Goal: Task Accomplishment & Management: Manage account settings

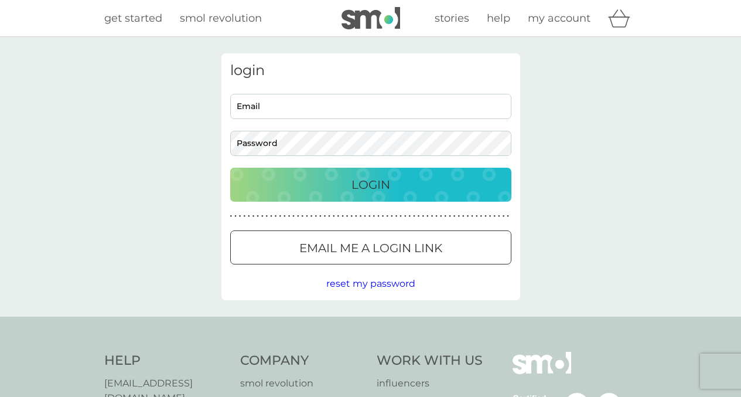
type input "[EMAIL_ADDRESS][DOMAIN_NAME]"
click at [441, 186] on div "Login" at bounding box center [371, 184] width 258 height 19
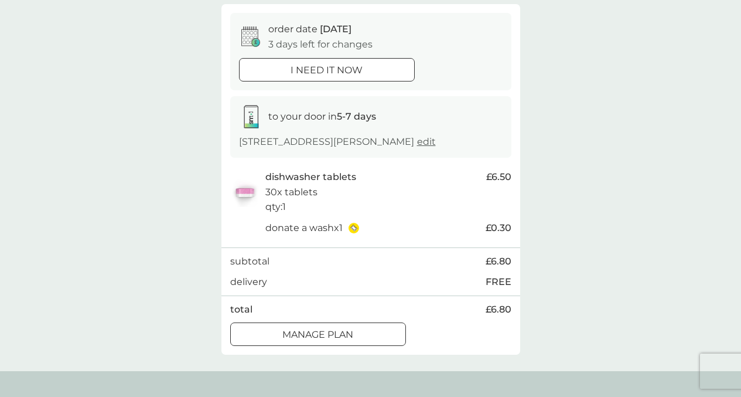
scroll to position [112, 0]
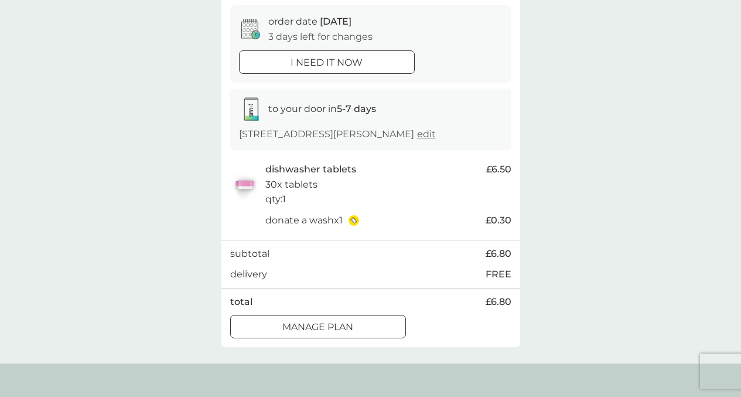
click at [364, 323] on div "Manage plan" at bounding box center [318, 326] width 175 height 15
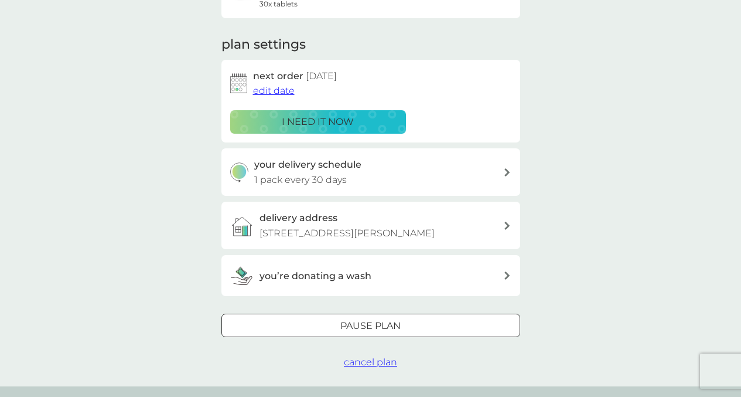
scroll to position [146, 0]
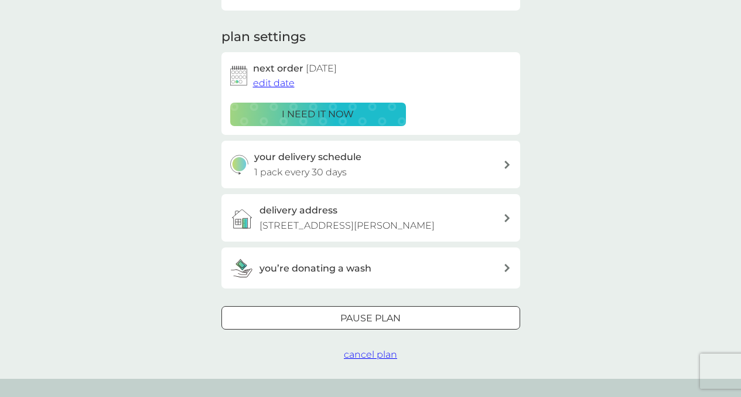
click at [281, 84] on span "edit date" at bounding box center [274, 82] width 42 height 11
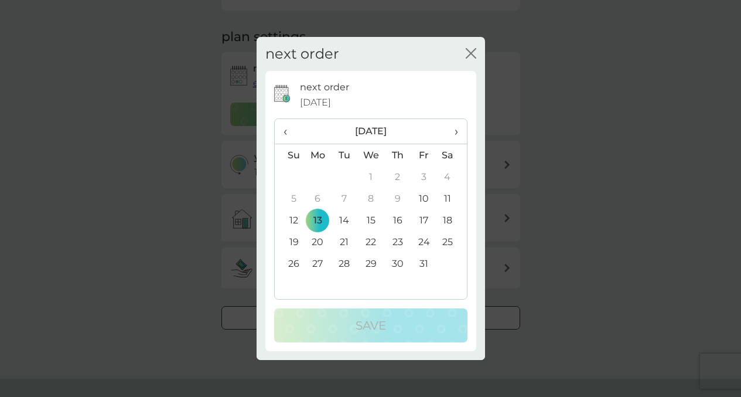
click at [458, 135] on th "›" at bounding box center [451, 131] width 29 height 25
click at [323, 220] on td "10" at bounding box center [318, 220] width 27 height 22
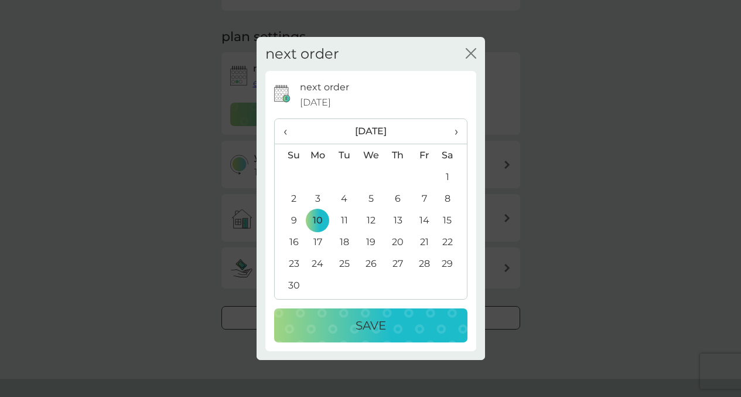
click at [364, 323] on p "Save" at bounding box center [371, 325] width 30 height 19
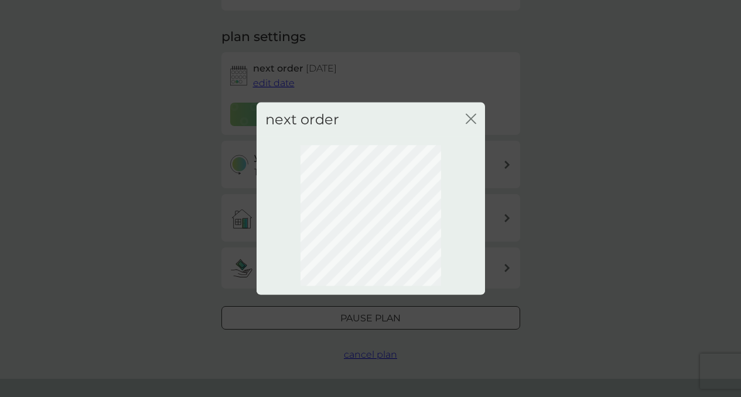
scroll to position [94, 0]
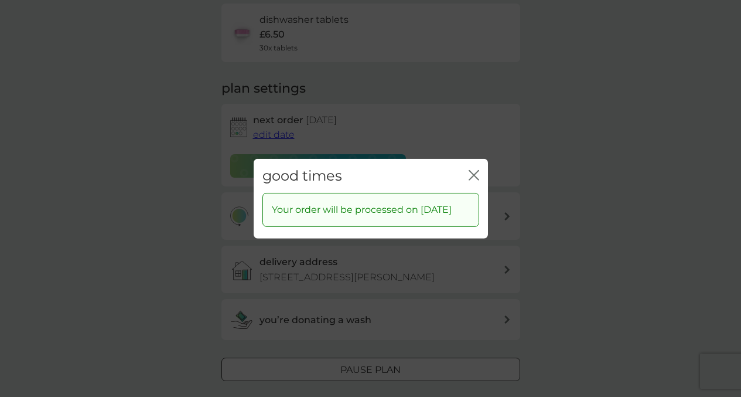
click at [477, 169] on icon "close" at bounding box center [474, 174] width 11 height 11
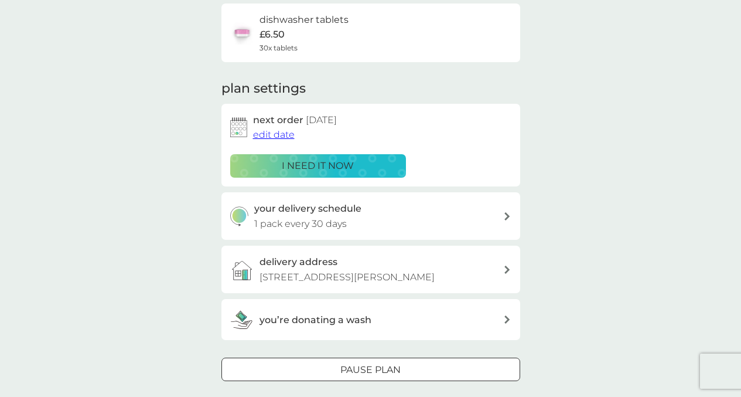
scroll to position [0, 0]
